Goal: Communication & Community: Participate in discussion

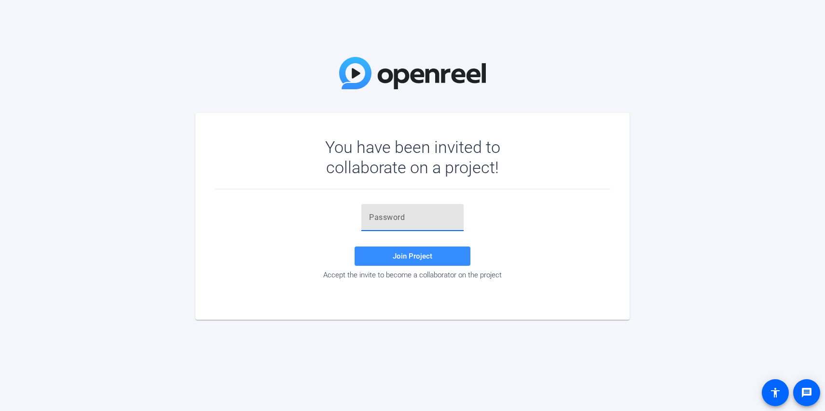
click at [436, 218] on input "text" at bounding box center [412, 218] width 87 height 12
paste input "S!@O'j"
type input "S!@O'j"
click at [415, 259] on span "Join Project" at bounding box center [413, 256] width 40 height 9
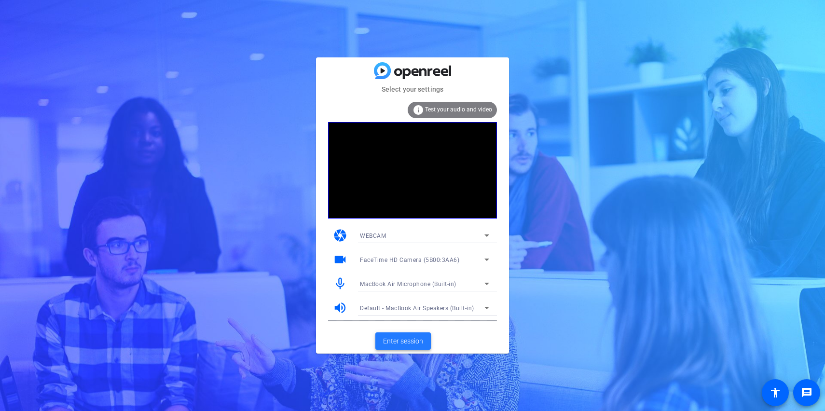
click at [396, 339] on span "Enter session" at bounding box center [403, 341] width 40 height 10
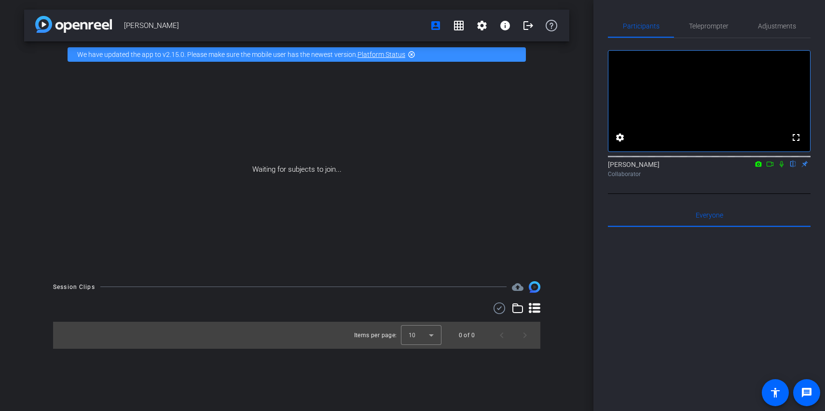
click at [770, 167] on icon at bounding box center [770, 164] width 8 height 7
click at [795, 167] on icon at bounding box center [794, 164] width 8 height 7
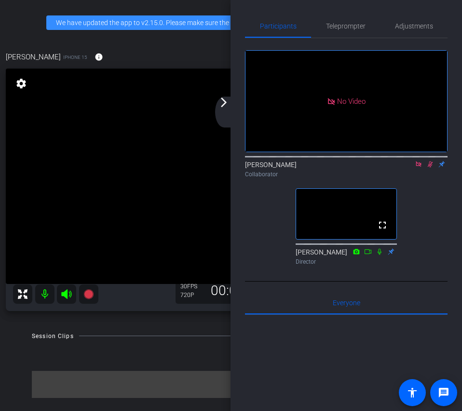
click at [429, 167] on icon at bounding box center [431, 164] width 8 height 7
click at [419, 167] on icon at bounding box center [419, 164] width 8 height 7
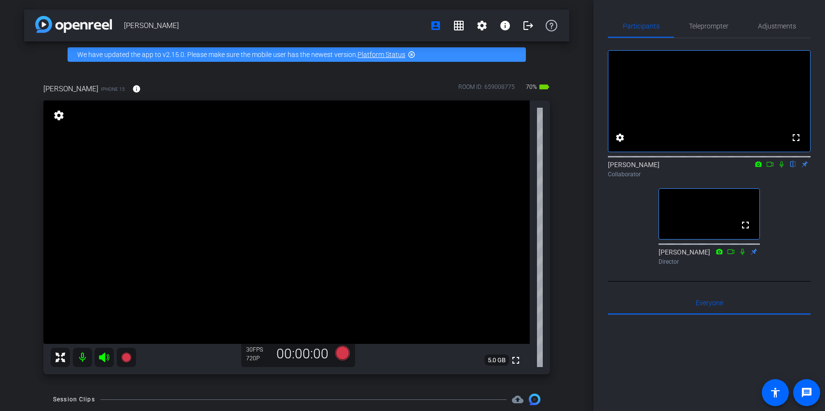
click at [582, 351] on div "[PERSON_NAME] account_box grid_on settings info logout We have updated the app …" at bounding box center [297, 205] width 594 height 411
click at [579, 357] on div "[PERSON_NAME] account_box grid_on settings info logout We have updated the app …" at bounding box center [297, 205] width 594 height 411
click at [577, 363] on div "[PERSON_NAME] account_box grid_on settings info logout We have updated the app …" at bounding box center [297, 205] width 594 height 411
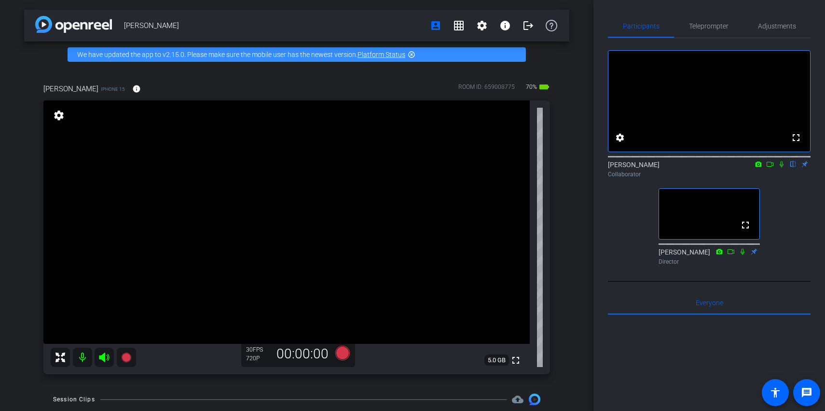
click at [577, 363] on div "[PERSON_NAME] account_box grid_on settings info logout We have updated the app …" at bounding box center [297, 205] width 594 height 411
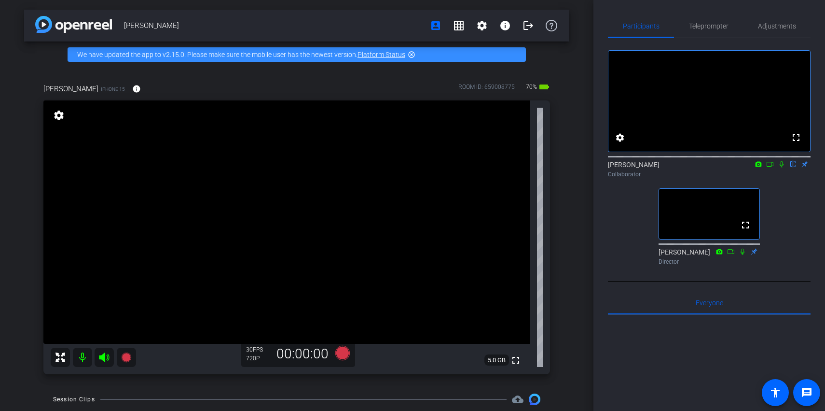
click at [578, 363] on div "[PERSON_NAME] account_box grid_on settings info logout We have updated the app …" at bounding box center [297, 205] width 594 height 411
click at [578, 358] on div "[PERSON_NAME] account_box grid_on settings info logout We have updated the app …" at bounding box center [297, 205] width 594 height 411
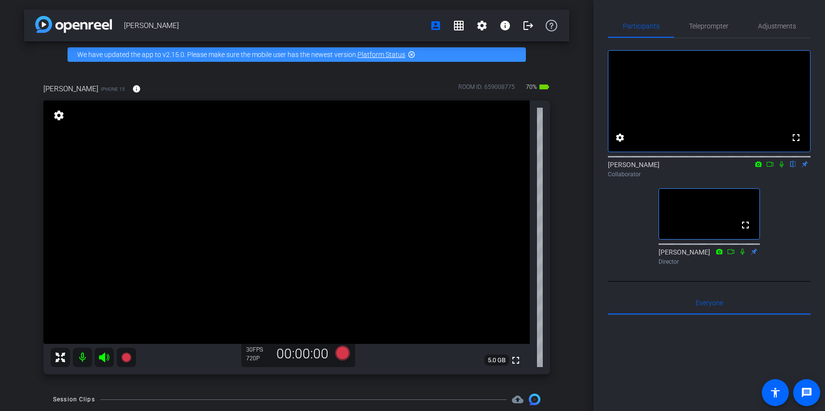
click at [578, 353] on div "[PERSON_NAME] account_box grid_on settings info logout We have updated the app …" at bounding box center [297, 205] width 594 height 411
click at [578, 349] on div "[PERSON_NAME] account_box grid_on settings info logout We have updated the app …" at bounding box center [297, 205] width 594 height 411
click at [578, 347] on div "[PERSON_NAME] account_box grid_on settings info logout We have updated the app …" at bounding box center [297, 205] width 594 height 411
click at [579, 351] on div "[PERSON_NAME] account_box grid_on settings info logout We have updated the app …" at bounding box center [297, 205] width 594 height 411
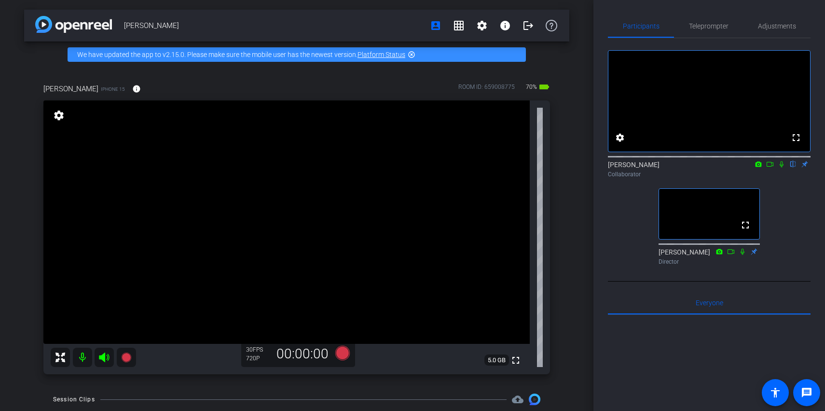
click at [579, 352] on div "[PERSON_NAME] account_box grid_on settings info logout We have updated the app …" at bounding box center [297, 205] width 594 height 411
click at [579, 361] on div "[PERSON_NAME] account_box grid_on settings info logout We have updated the app …" at bounding box center [297, 205] width 594 height 411
click at [579, 364] on div "[PERSON_NAME] account_box grid_on settings info logout We have updated the app …" at bounding box center [297, 205] width 594 height 411
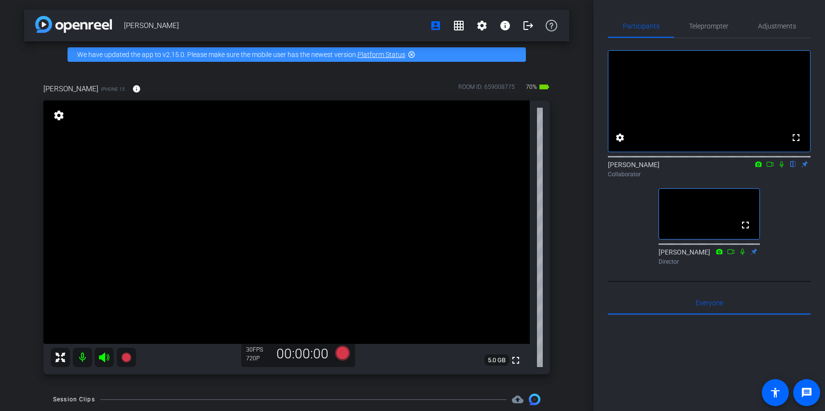
click at [579, 363] on div "[PERSON_NAME] account_box grid_on settings info logout We have updated the app …" at bounding box center [297, 205] width 594 height 411
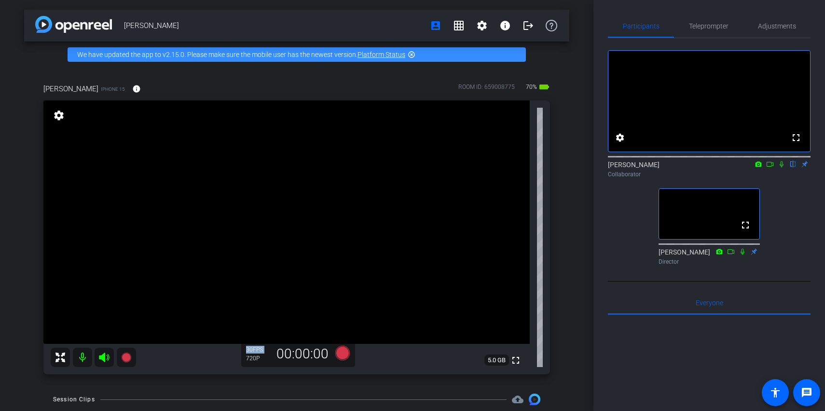
click at [579, 363] on div "[PERSON_NAME] account_box grid_on settings info logout We have updated the app …" at bounding box center [297, 205] width 594 height 411
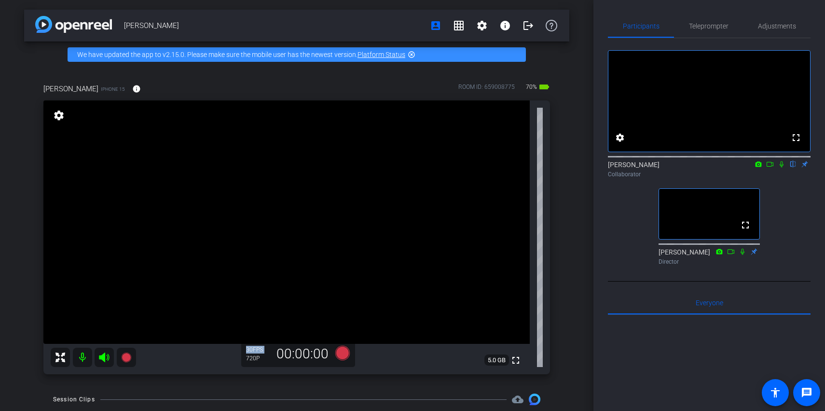
click at [779, 167] on icon at bounding box center [782, 164] width 8 height 7
click at [584, 303] on div "[PERSON_NAME] account_box grid_on settings info logout We have updated the app …" at bounding box center [297, 205] width 594 height 411
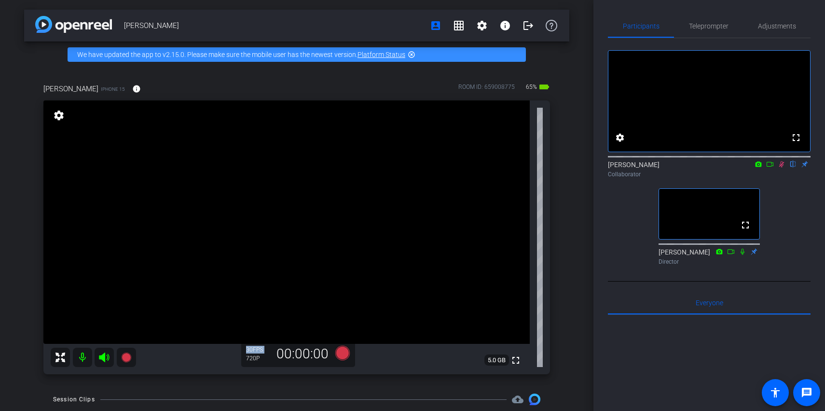
click at [584, 303] on div "[PERSON_NAME] account_box grid_on settings info logout We have updated the app …" at bounding box center [297, 205] width 594 height 411
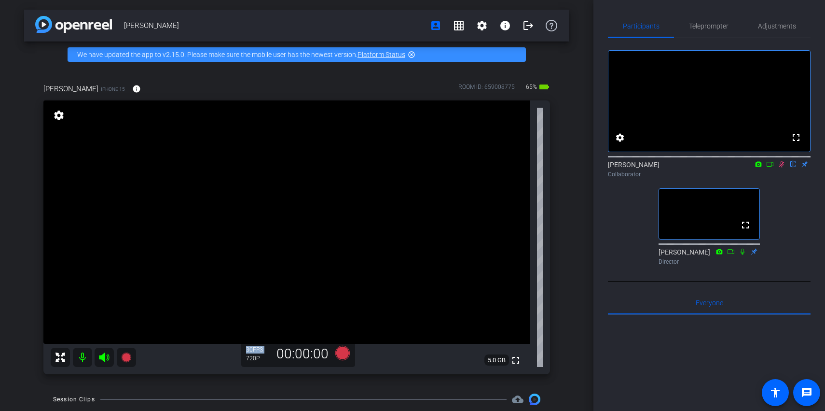
click at [584, 303] on div "[PERSON_NAME] account_box grid_on settings info logout We have updated the app …" at bounding box center [297, 205] width 594 height 411
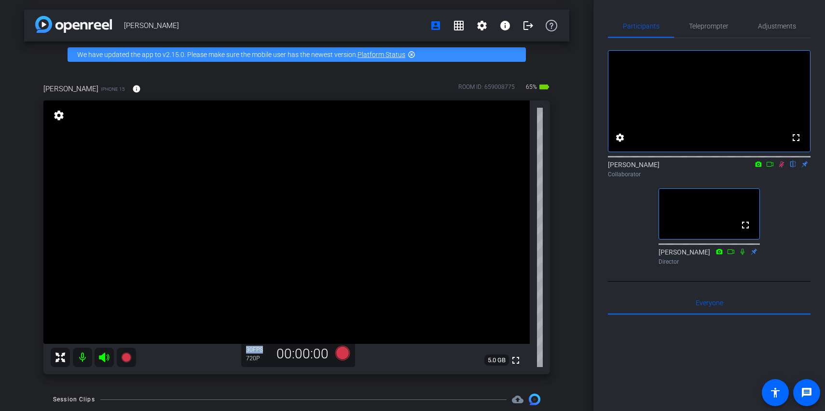
click at [584, 303] on div "[PERSON_NAME] account_box grid_on settings info logout We have updated the app …" at bounding box center [297, 205] width 594 height 411
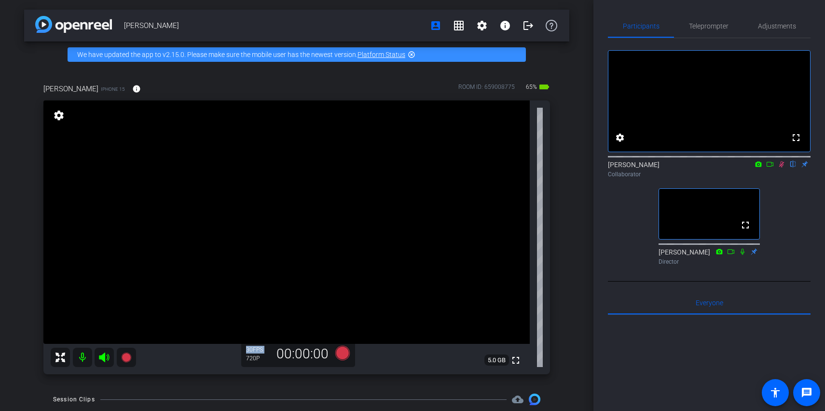
click at [780, 167] on icon at bounding box center [781, 164] width 5 height 6
click at [779, 167] on icon at bounding box center [782, 164] width 8 height 7
click at [784, 210] on div "fullscreen settings [PERSON_NAME] flip Collaborator fullscreen [PERSON_NAME] Di…" at bounding box center [709, 153] width 203 height 231
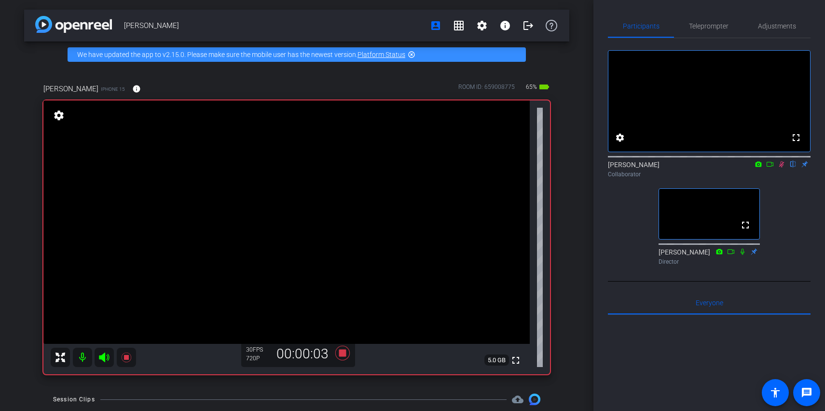
click at [781, 231] on div "fullscreen settings [PERSON_NAME] flip Collaborator fullscreen [PERSON_NAME] Di…" at bounding box center [709, 153] width 203 height 231
click at [780, 231] on div "fullscreen settings [PERSON_NAME] flip Collaborator fullscreen [PERSON_NAME] Di…" at bounding box center [709, 153] width 203 height 231
click at [771, 166] on icon at bounding box center [770, 164] width 7 height 5
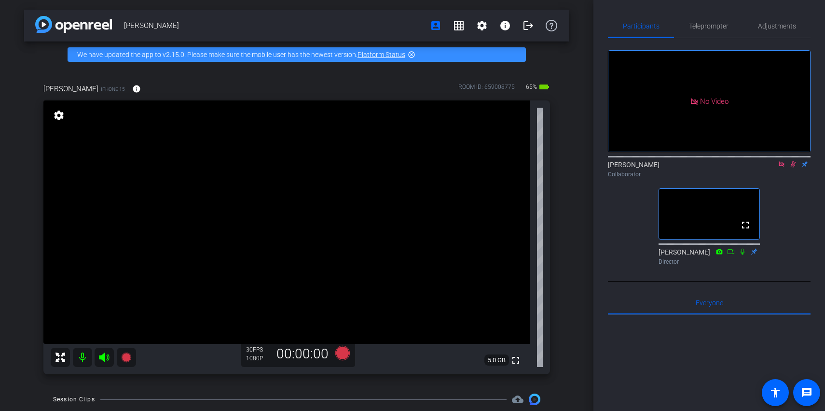
click at [790, 167] on icon at bounding box center [794, 164] width 8 height 7
click at [782, 167] on icon at bounding box center [782, 164] width 8 height 7
click at [781, 167] on icon at bounding box center [782, 164] width 8 height 7
click at [772, 166] on icon at bounding box center [770, 164] width 7 height 5
click at [786, 168] on mat-icon at bounding box center [782, 164] width 12 height 9
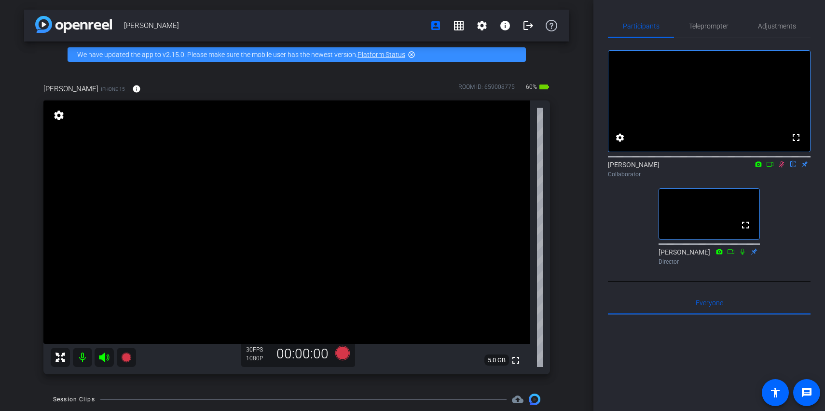
click at [781, 200] on div "fullscreen settings [PERSON_NAME] flip Collaborator fullscreen [PERSON_NAME] Di…" at bounding box center [709, 153] width 203 height 231
click at [773, 167] on icon at bounding box center [770, 164] width 8 height 7
click at [792, 167] on icon at bounding box center [794, 164] width 8 height 7
click at [783, 167] on icon at bounding box center [782, 164] width 8 height 7
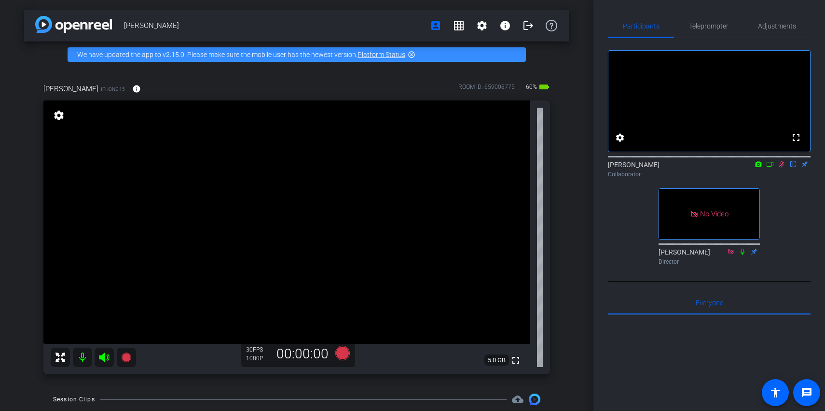
click at [773, 167] on icon at bounding box center [770, 164] width 8 height 7
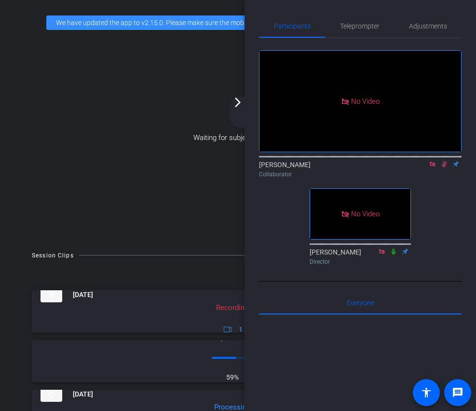
click at [426, 198] on div "No Video [PERSON_NAME] Collaborator No Video [PERSON_NAME] Director" at bounding box center [360, 153] width 203 height 231
click at [436, 167] on icon at bounding box center [433, 164] width 8 height 7
click at [434, 167] on icon at bounding box center [433, 164] width 8 height 7
click at [430, 167] on icon at bounding box center [433, 164] width 8 height 7
click at [422, 167] on icon at bounding box center [421, 164] width 8 height 7
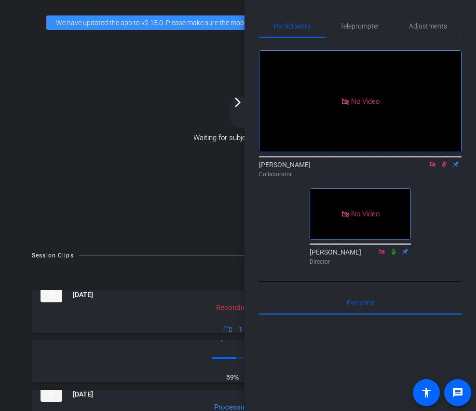
click at [434, 167] on icon at bounding box center [433, 164] width 8 height 7
click at [435, 167] on icon at bounding box center [433, 164] width 8 height 7
click at [423, 167] on icon at bounding box center [421, 164] width 8 height 7
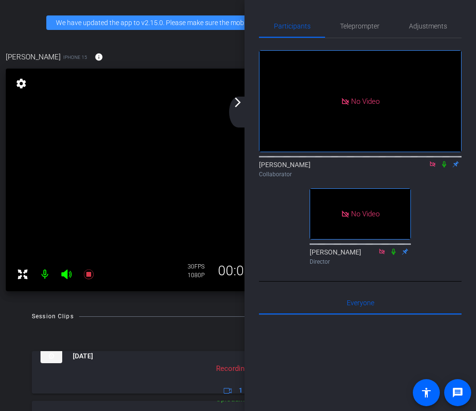
click at [435, 166] on icon at bounding box center [432, 163] width 5 height 5
click at [432, 167] on icon at bounding box center [433, 164] width 8 height 7
click at [424, 167] on icon at bounding box center [421, 164] width 8 height 7
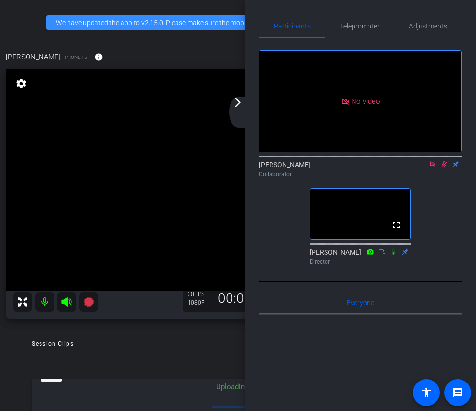
click at [435, 167] on icon at bounding box center [433, 164] width 8 height 7
click at [438, 205] on div "fullscreen settings [PERSON_NAME] flip Collaborator fullscreen [PERSON_NAME] Di…" at bounding box center [360, 153] width 203 height 231
click at [438, 204] on div "fullscreen settings [PERSON_NAME] flip Collaborator fullscreen [PERSON_NAME] Di…" at bounding box center [360, 153] width 203 height 231
click at [431, 281] on div "fullscreen settings [PERSON_NAME] flip Collaborator fullscreen [PERSON_NAME] Di…" at bounding box center [360, 159] width 203 height 243
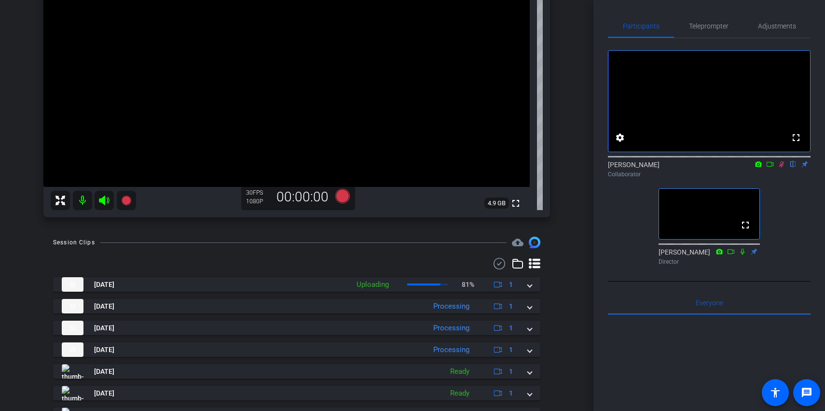
scroll to position [155, 0]
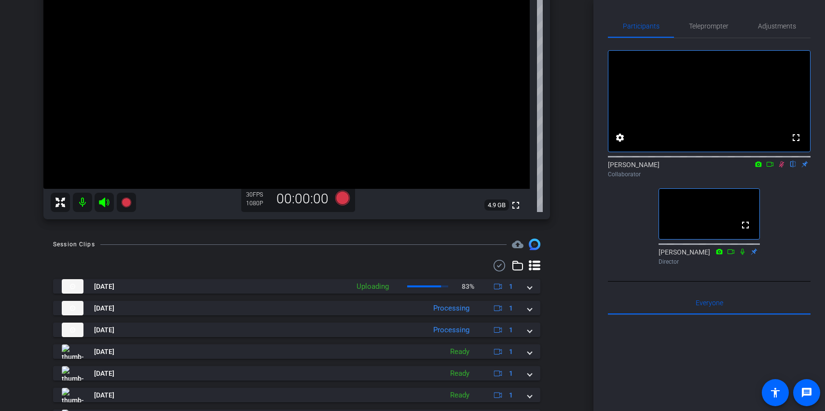
click at [582, 238] on div "[PERSON_NAME] account_box grid_on settings info logout We have updated the app …" at bounding box center [297, 50] width 594 height 411
click at [576, 239] on div "[PERSON_NAME] account_box grid_on settings info logout We have updated the app …" at bounding box center [297, 50] width 594 height 411
click at [782, 167] on icon at bounding box center [782, 164] width 8 height 7
click at [782, 239] on div "fullscreen settings [PERSON_NAME] flip Collaborator fullscreen [PERSON_NAME] Di…" at bounding box center [709, 153] width 203 height 231
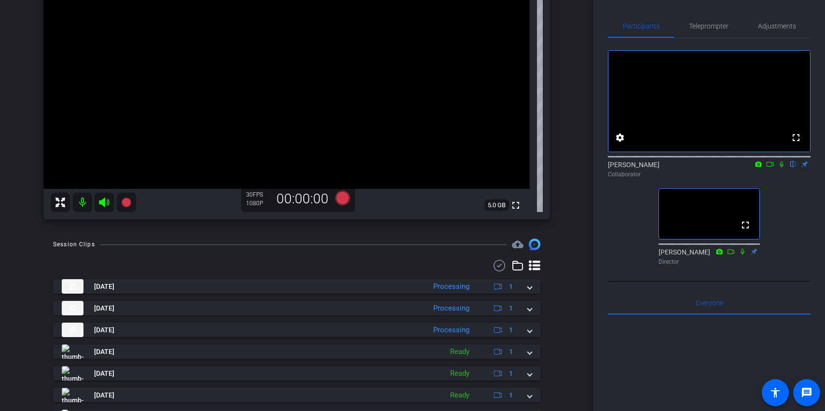
click at [782, 239] on div "fullscreen settings [PERSON_NAME] flip Collaborator fullscreen [PERSON_NAME] Di…" at bounding box center [709, 153] width 203 height 231
click at [788, 218] on div "fullscreen settings [PERSON_NAME] flip Collaborator fullscreen [PERSON_NAME] Di…" at bounding box center [709, 153] width 203 height 231
click at [789, 219] on div "fullscreen settings [PERSON_NAME] flip Collaborator fullscreen [PERSON_NAME] Di…" at bounding box center [709, 153] width 203 height 231
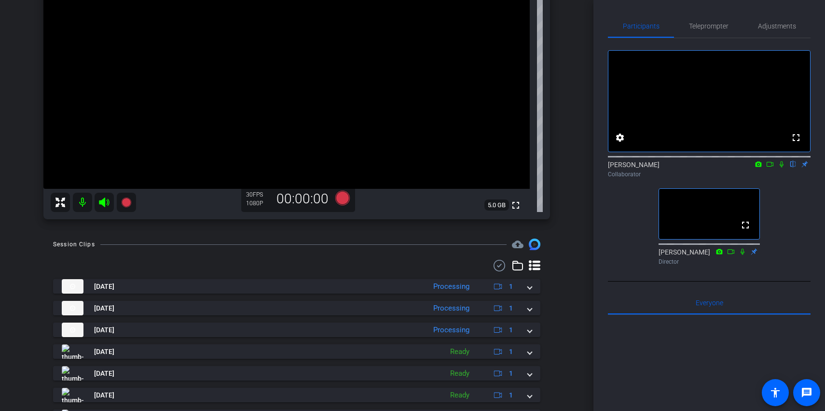
click at [790, 221] on div "fullscreen settings [PERSON_NAME] flip Collaborator fullscreen [PERSON_NAME] Di…" at bounding box center [709, 153] width 203 height 231
click at [790, 220] on div "fullscreen settings [PERSON_NAME] flip Collaborator fullscreen [PERSON_NAME] Di…" at bounding box center [709, 153] width 203 height 231
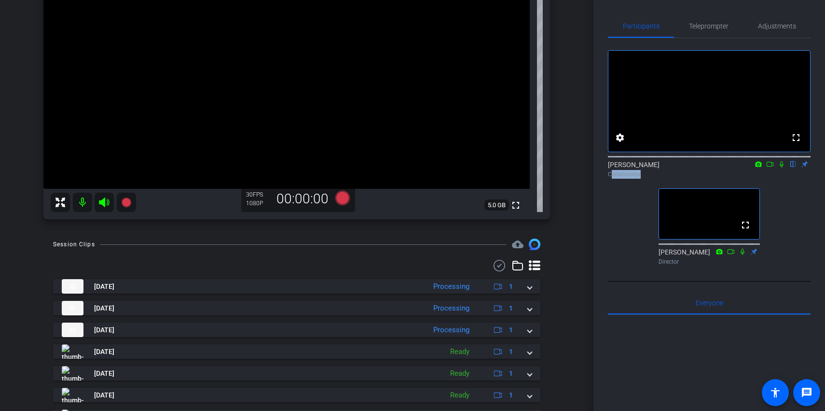
click at [790, 216] on div "fullscreen settings [PERSON_NAME] flip Collaborator fullscreen [PERSON_NAME] Di…" at bounding box center [709, 153] width 203 height 231
click at [790, 211] on div "fullscreen settings [PERSON_NAME] flip Collaborator fullscreen [PERSON_NAME] Di…" at bounding box center [709, 153] width 203 height 231
click at [785, 179] on div "Collaborator" at bounding box center [709, 174] width 203 height 9
click at [785, 200] on div "fullscreen settings [PERSON_NAME] flip Collaborator fullscreen [PERSON_NAME] Di…" at bounding box center [709, 153] width 203 height 231
click at [790, 207] on div "fullscreen settings [PERSON_NAME] flip Collaborator fullscreen [PERSON_NAME] Di…" at bounding box center [709, 153] width 203 height 231
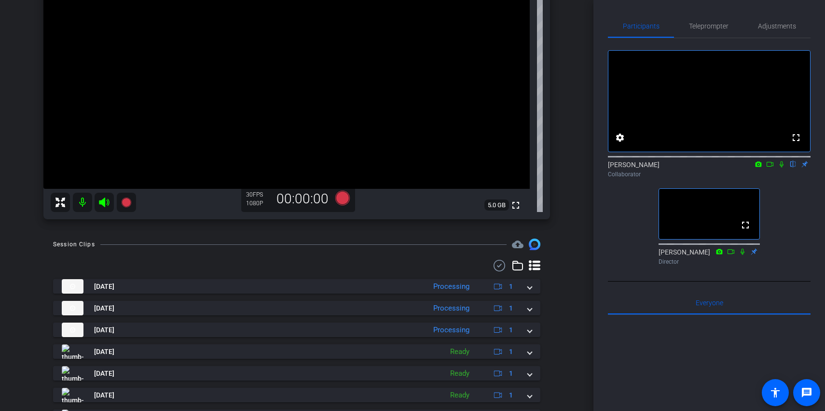
click at [784, 167] on icon at bounding box center [782, 164] width 8 height 7
click at [784, 168] on mat-icon at bounding box center [782, 164] width 12 height 9
click at [784, 167] on icon at bounding box center [782, 164] width 8 height 7
click at [785, 167] on icon at bounding box center [782, 164] width 8 height 7
click at [784, 167] on icon at bounding box center [782, 164] width 8 height 7
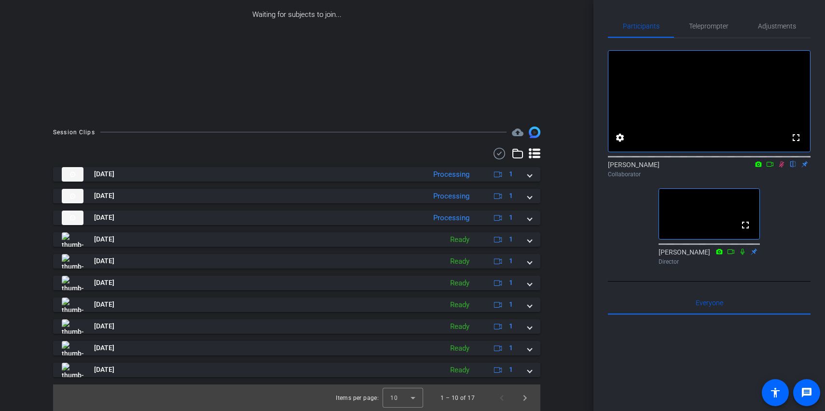
scroll to position [43, 0]
